Goal: Task Accomplishment & Management: Use online tool/utility

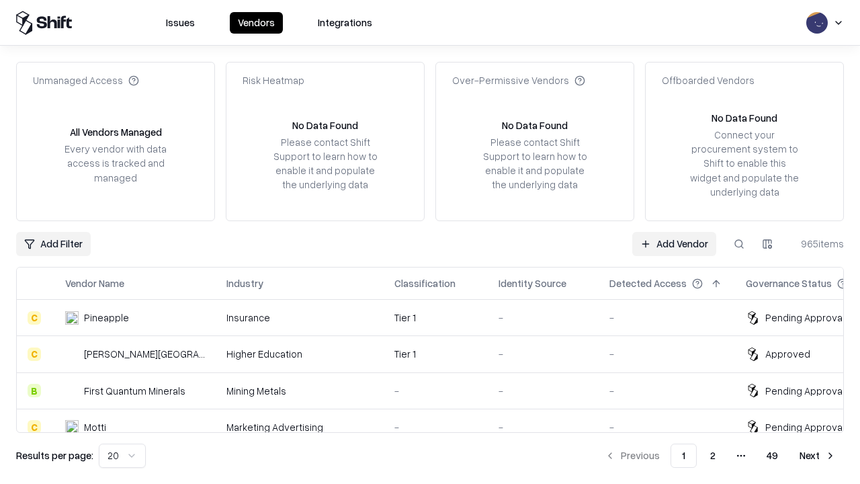
click at [674, 243] on link "Add Vendor" at bounding box center [674, 244] width 84 height 24
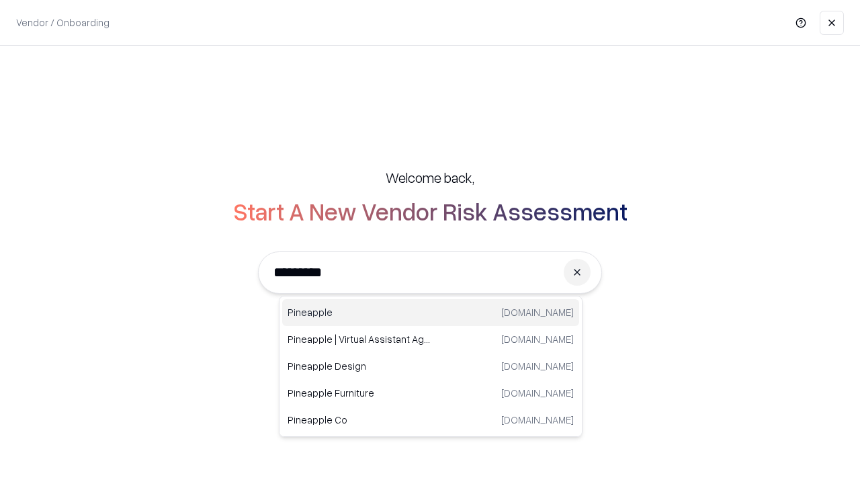
click at [431, 312] on div "Pineapple [DOMAIN_NAME]" at bounding box center [430, 312] width 297 height 27
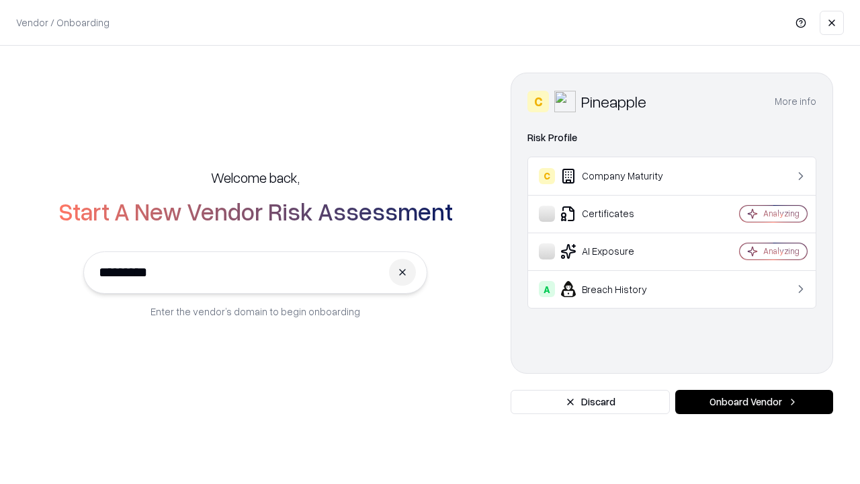
type input "*********"
click at [754, 402] on button "Onboard Vendor" at bounding box center [754, 402] width 158 height 24
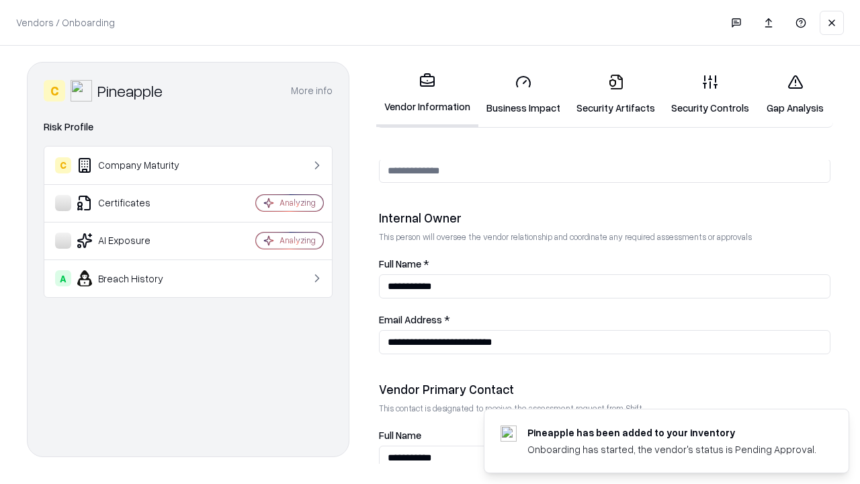
scroll to position [696, 0]
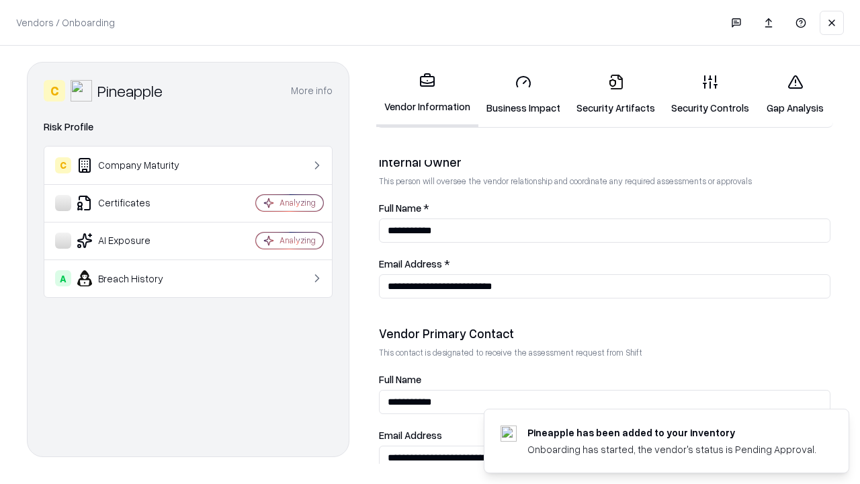
click at [523, 94] on link "Business Impact" at bounding box center [523, 94] width 90 height 62
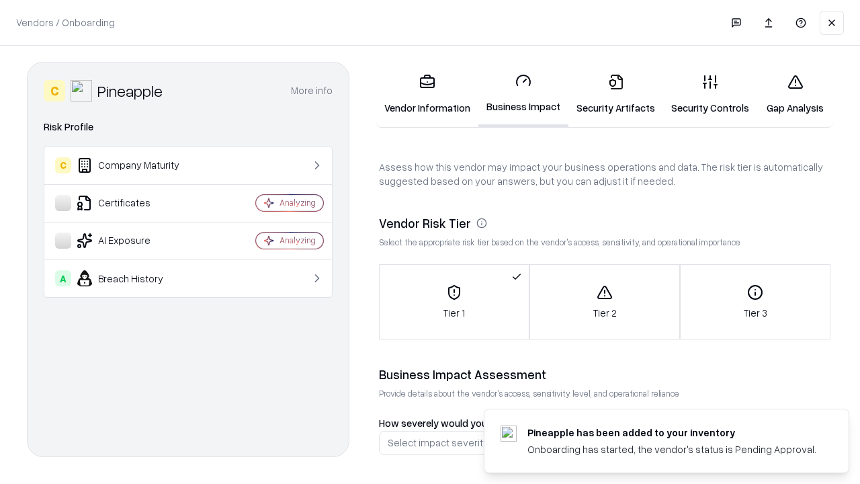
click at [615, 94] on link "Security Artifacts" at bounding box center [615, 94] width 95 height 62
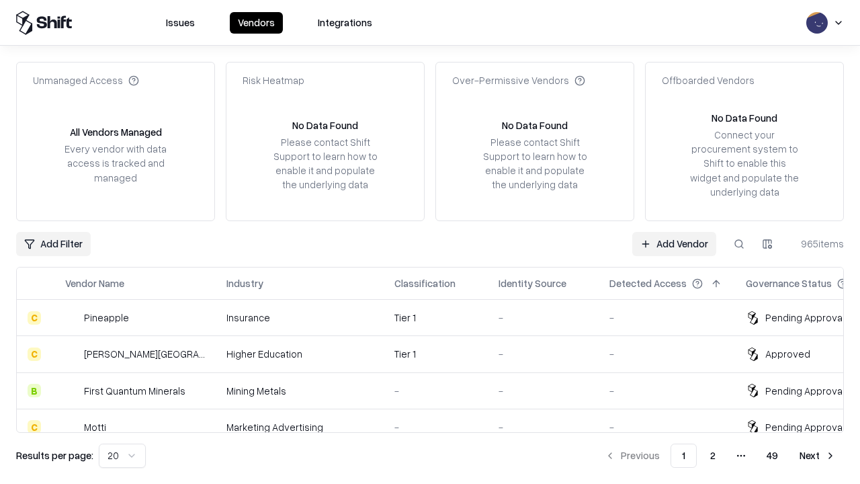
click at [674, 243] on link "Add Vendor" at bounding box center [674, 244] width 84 height 24
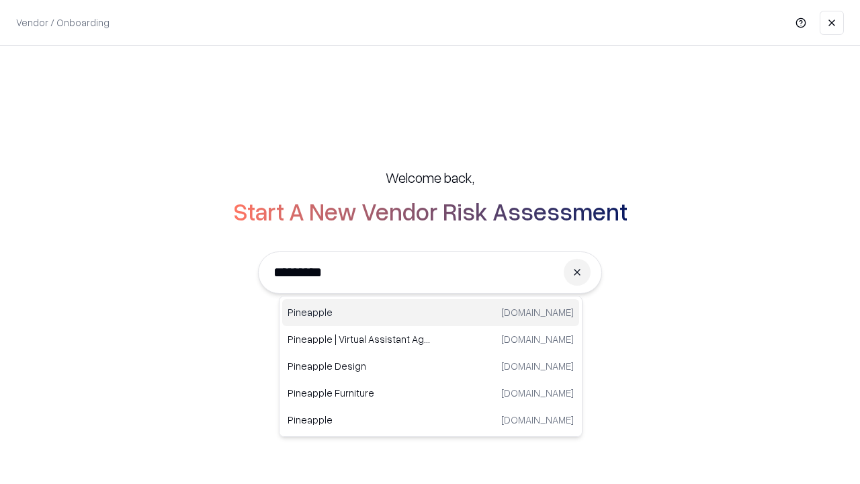
click at [431, 312] on div "Pineapple [DOMAIN_NAME]" at bounding box center [430, 312] width 297 height 27
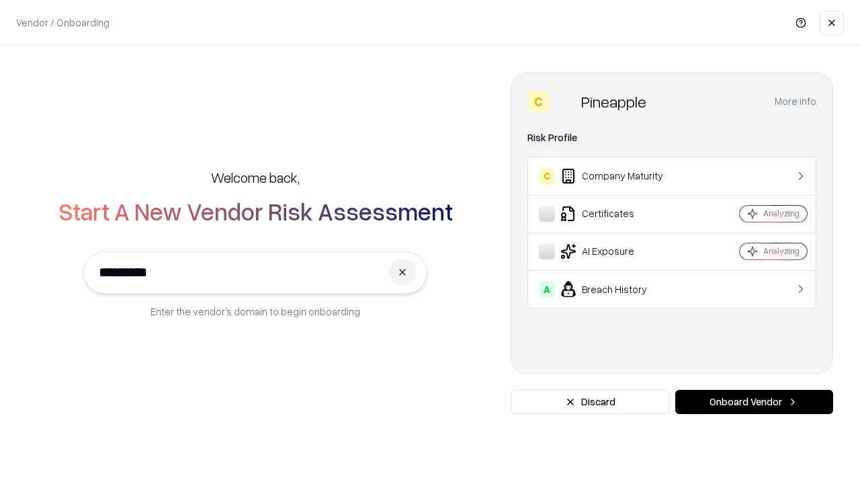
type input "*********"
click at [754, 402] on button "Onboard Vendor" at bounding box center [754, 402] width 158 height 24
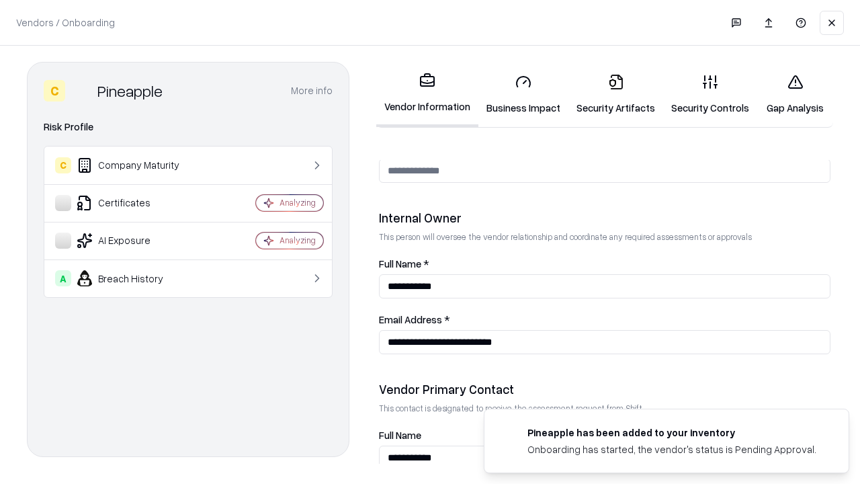
scroll to position [696, 0]
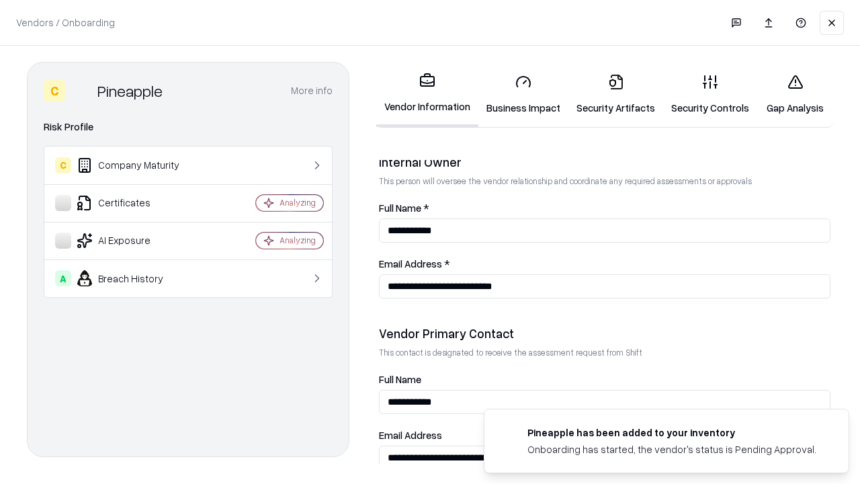
click at [795, 94] on link "Gap Analysis" at bounding box center [795, 94] width 76 height 62
